Goal: Transaction & Acquisition: Purchase product/service

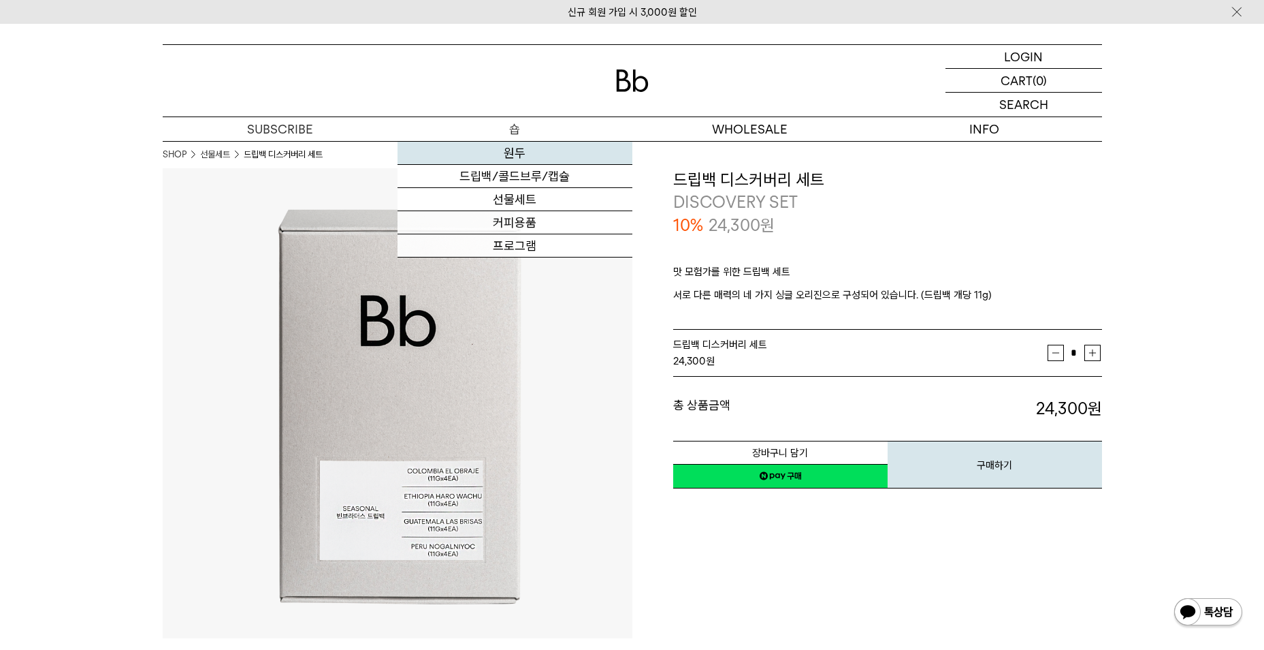
click at [528, 153] on link "원두" at bounding box center [515, 153] width 235 height 23
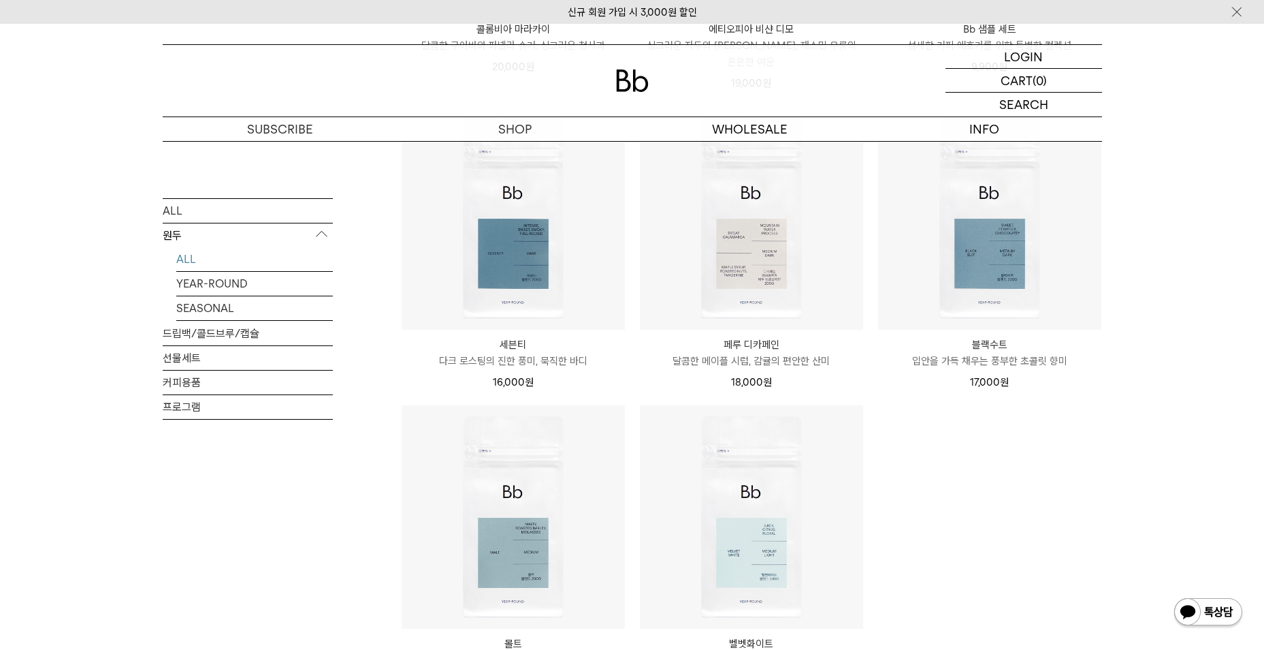
scroll to position [1225, 0]
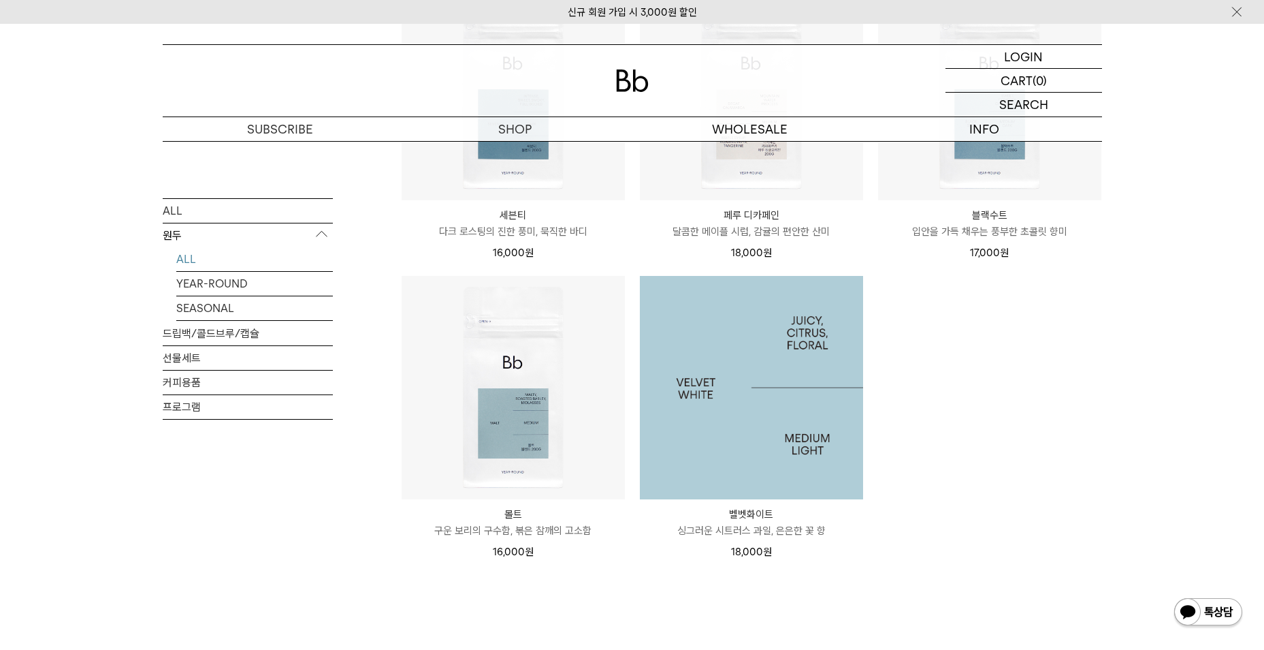
click at [747, 457] on img at bounding box center [751, 387] width 223 height 223
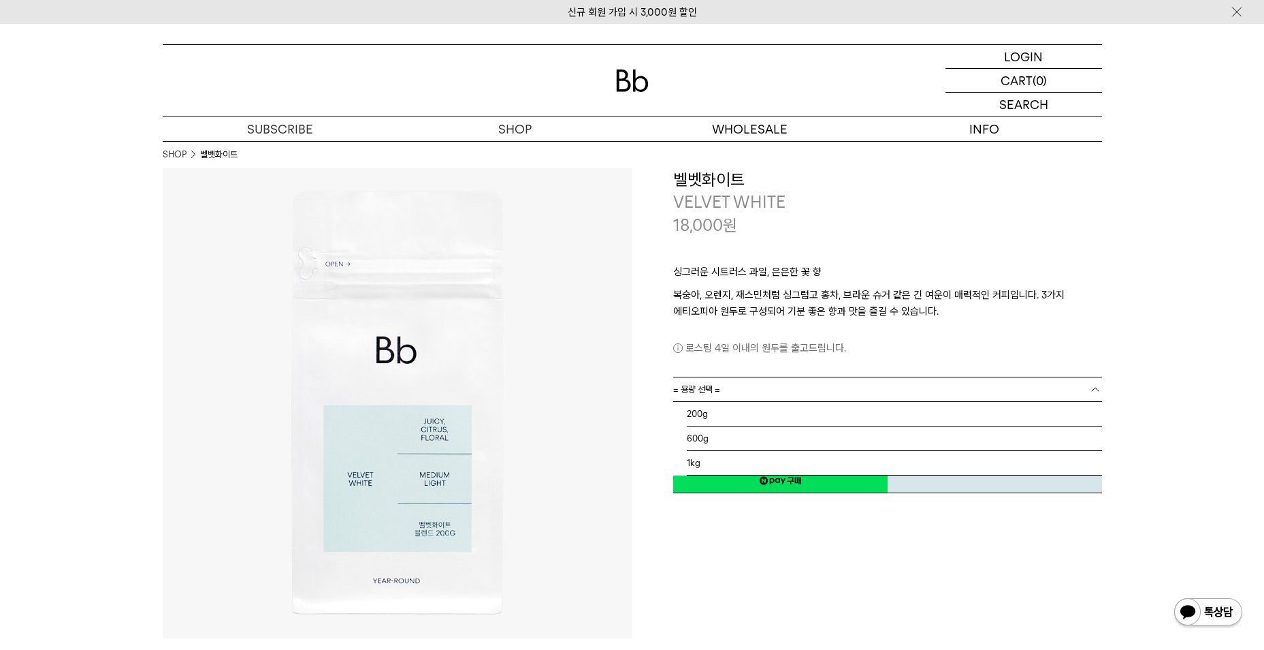
click at [762, 388] on link "= 용량 선택 =" at bounding box center [887, 389] width 429 height 24
click at [751, 413] on li "200g" at bounding box center [894, 414] width 415 height 25
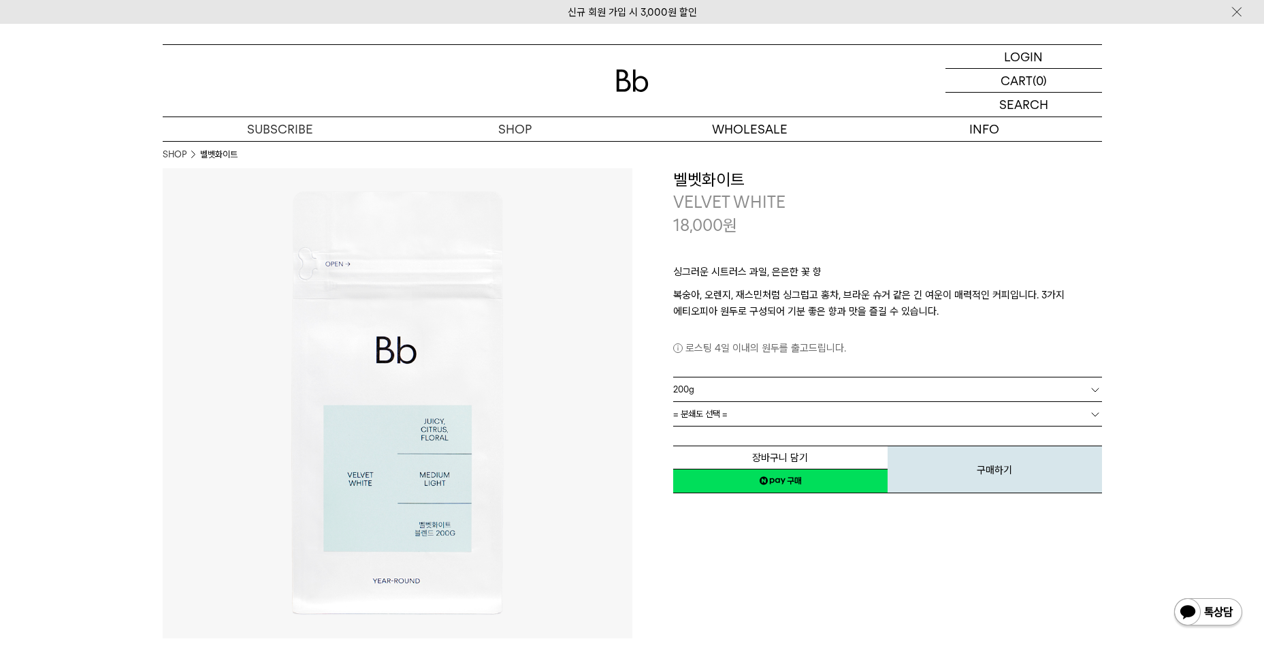
click at [767, 415] on link "= 분쇄도 선택 =" at bounding box center [887, 414] width 429 height 24
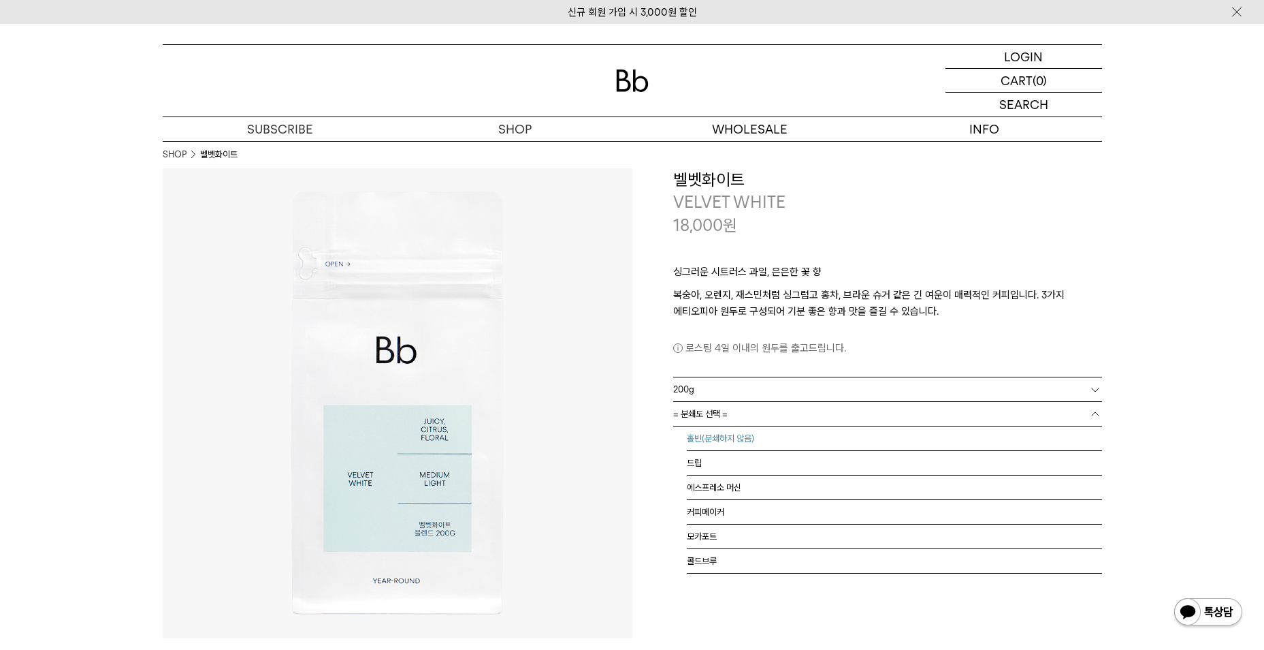
click at [766, 439] on li "홀빈(분쇄하지 않음)" at bounding box center [894, 438] width 415 height 25
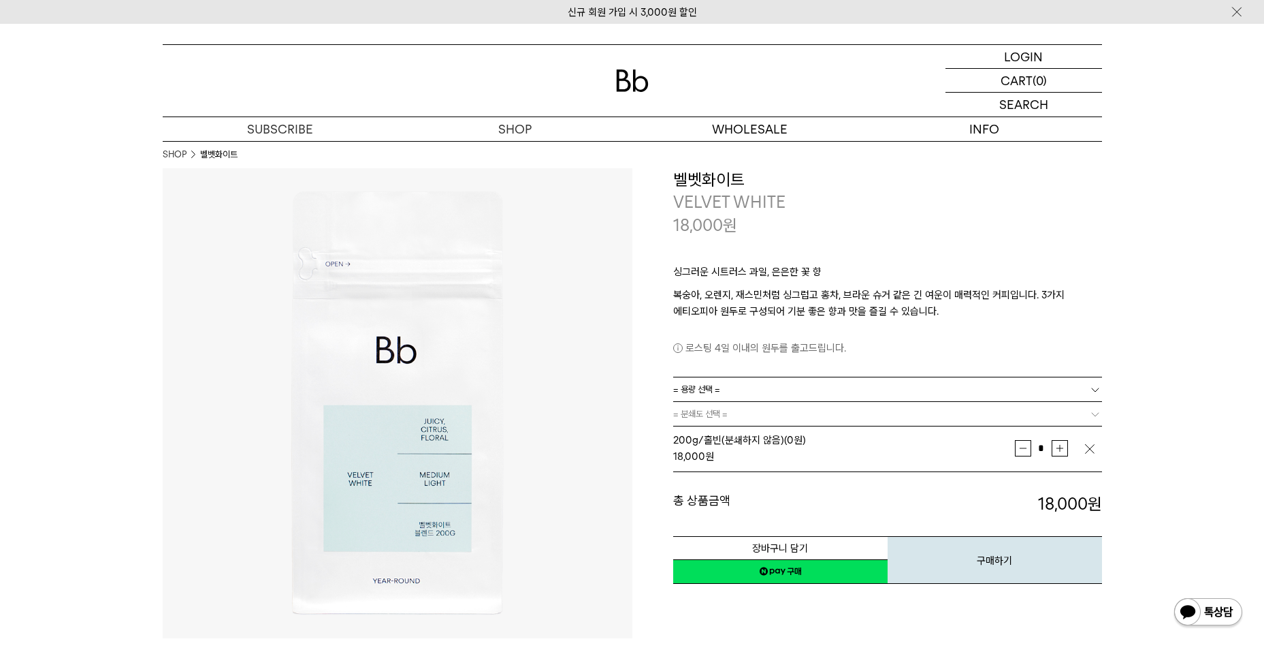
click at [756, 594] on div "**********" at bounding box center [867, 403] width 470 height 470
